Goal: Obtain resource: Download file/media

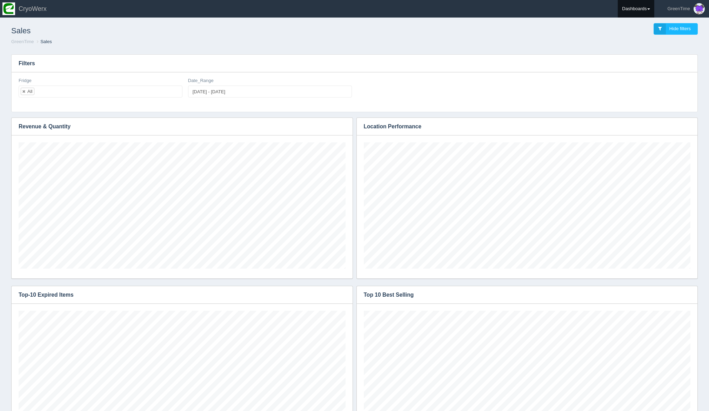
click at [643, 9] on link "Dashboards" at bounding box center [636, 9] width 37 height 18
click at [633, 55] on link "GreenTime" at bounding box center [665, 52] width 95 height 14
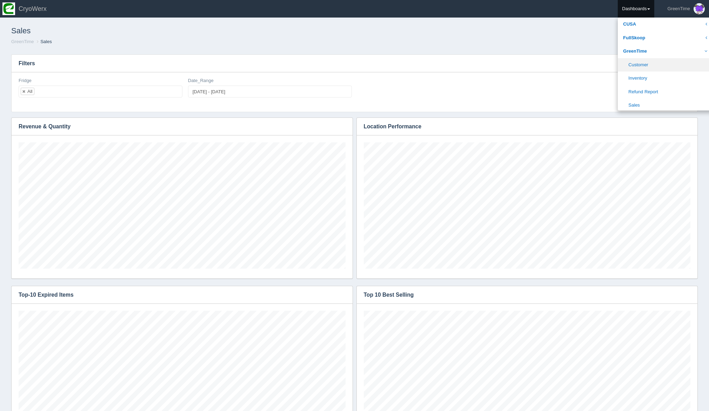
click at [644, 67] on link "Customer" at bounding box center [665, 65] width 95 height 14
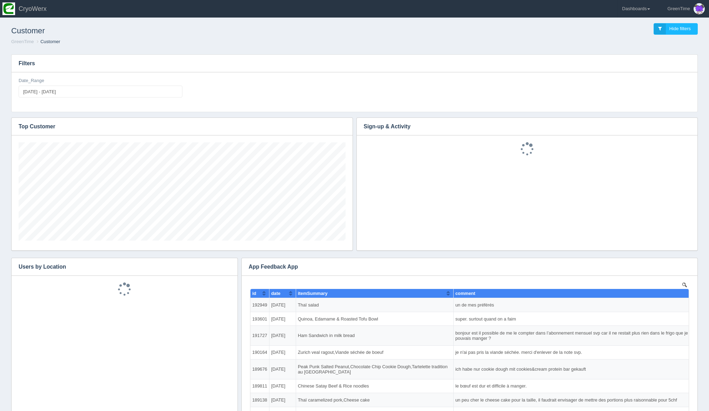
scroll to position [98, 327]
type input "[DATE]"
click at [91, 91] on input "[DATE] - [DATE]" at bounding box center [101, 92] width 164 height 12
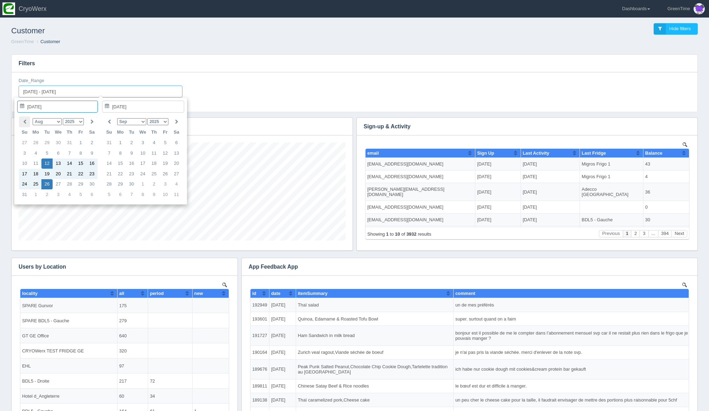
scroll to position [0, 0]
click at [50, 123] on select "[PERSON_NAME] Feb Mar Apr May Jun [DATE] Aug Sep Oct Nov Dec" at bounding box center [47, 121] width 29 height 7
click at [133, 123] on select "[PERSON_NAME] Feb Mar Apr May Jun [DATE] Aug Sep Oct Nov Dec" at bounding box center [131, 121] width 29 height 7
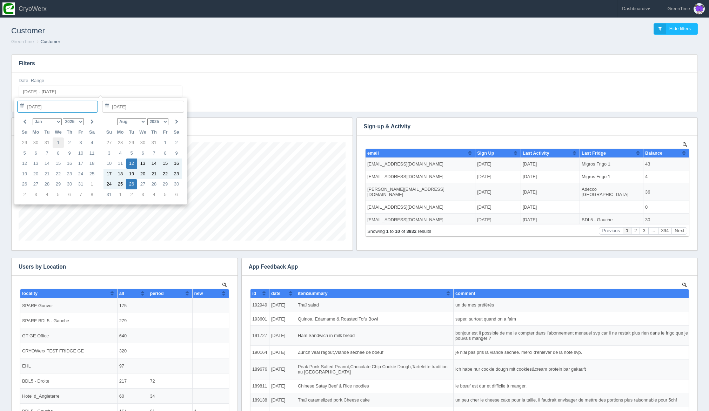
type input "[DATE]"
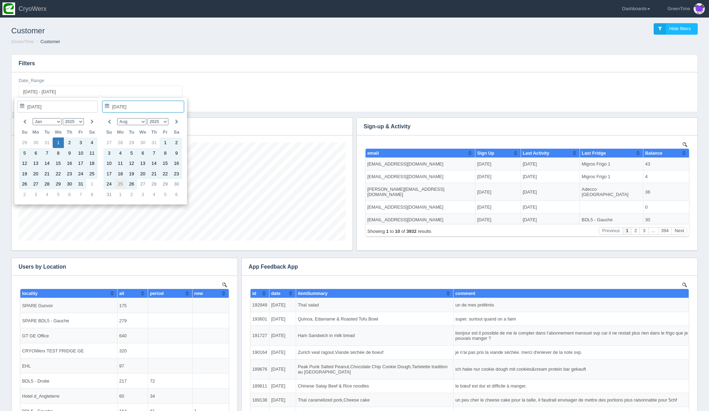
type input "[DATE]"
type input "[DATE] - [DATE]"
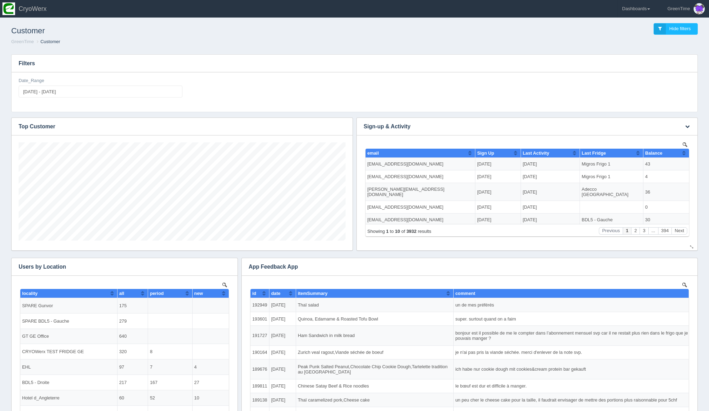
scroll to position [98, 327]
click at [688, 126] on icon "button" at bounding box center [687, 126] width 5 height 5
click at [681, 138] on link "Download CSV" at bounding box center [664, 137] width 56 height 10
